Goal: Find contact information: Find contact information

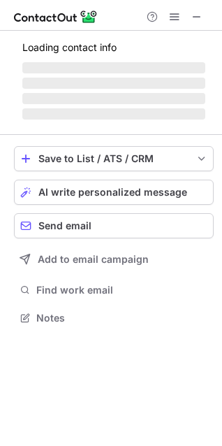
scroll to position [316, 222]
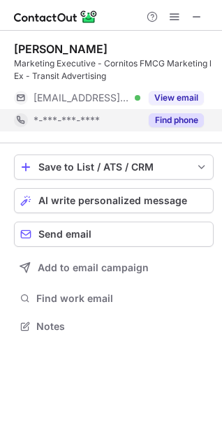
click at [181, 121] on button "Find phone" at bounding box center [176, 120] width 55 height 14
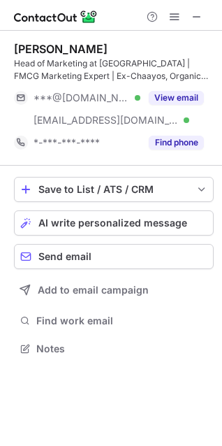
scroll to position [339, 222]
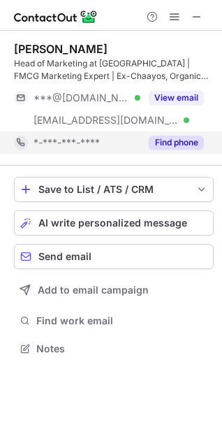
click at [172, 143] on button "Find phone" at bounding box center [176, 143] width 55 height 14
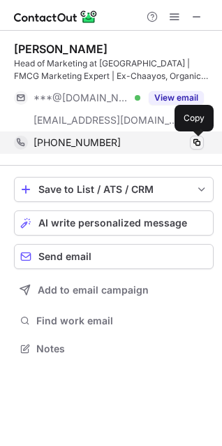
click at [195, 141] on span at bounding box center [197, 142] width 11 height 11
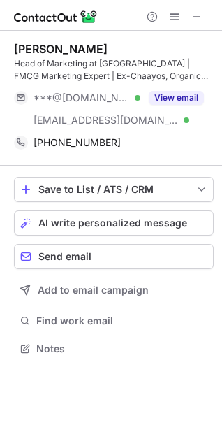
scroll to position [7, 6]
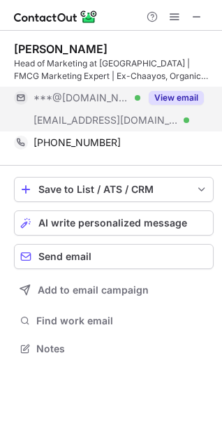
click at [178, 97] on button "View email" at bounding box center [176, 98] width 55 height 14
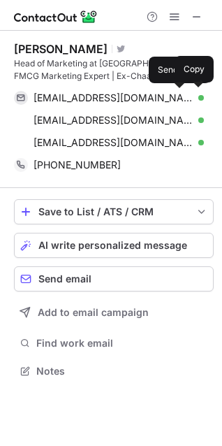
scroll to position [361, 222]
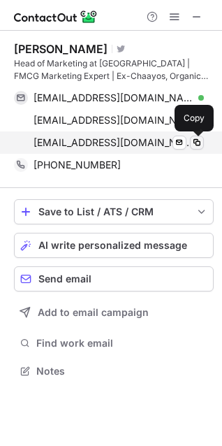
click at [199, 143] on span at bounding box center [197, 142] width 11 height 11
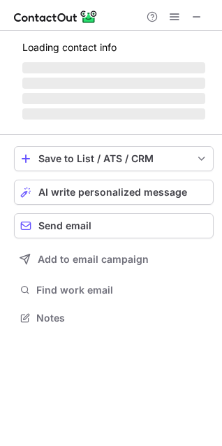
scroll to position [339, 222]
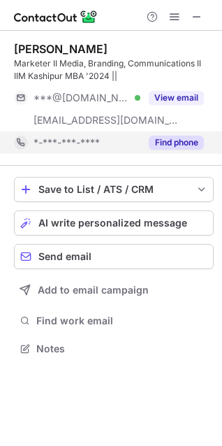
click at [160, 140] on button "Find phone" at bounding box center [176, 143] width 55 height 14
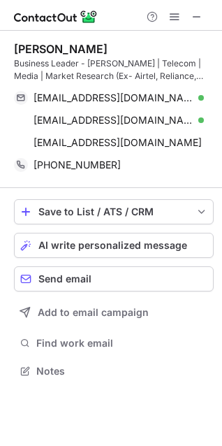
scroll to position [361, 222]
click at [202, 13] on span at bounding box center [197, 16] width 11 height 11
